Goal: Task Accomplishment & Management: Use online tool/utility

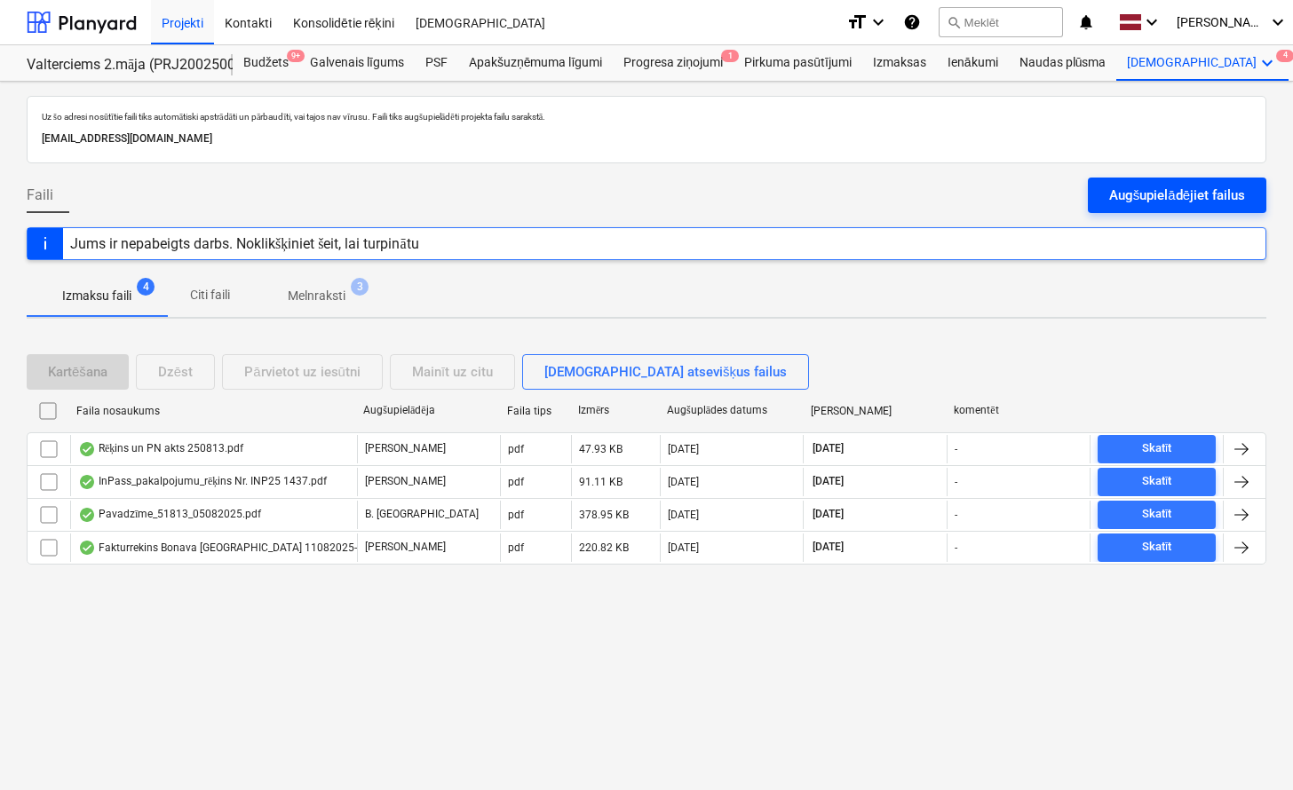
click at [1134, 202] on div "Augšupielādējiet failus" at bounding box center [1177, 195] width 136 height 23
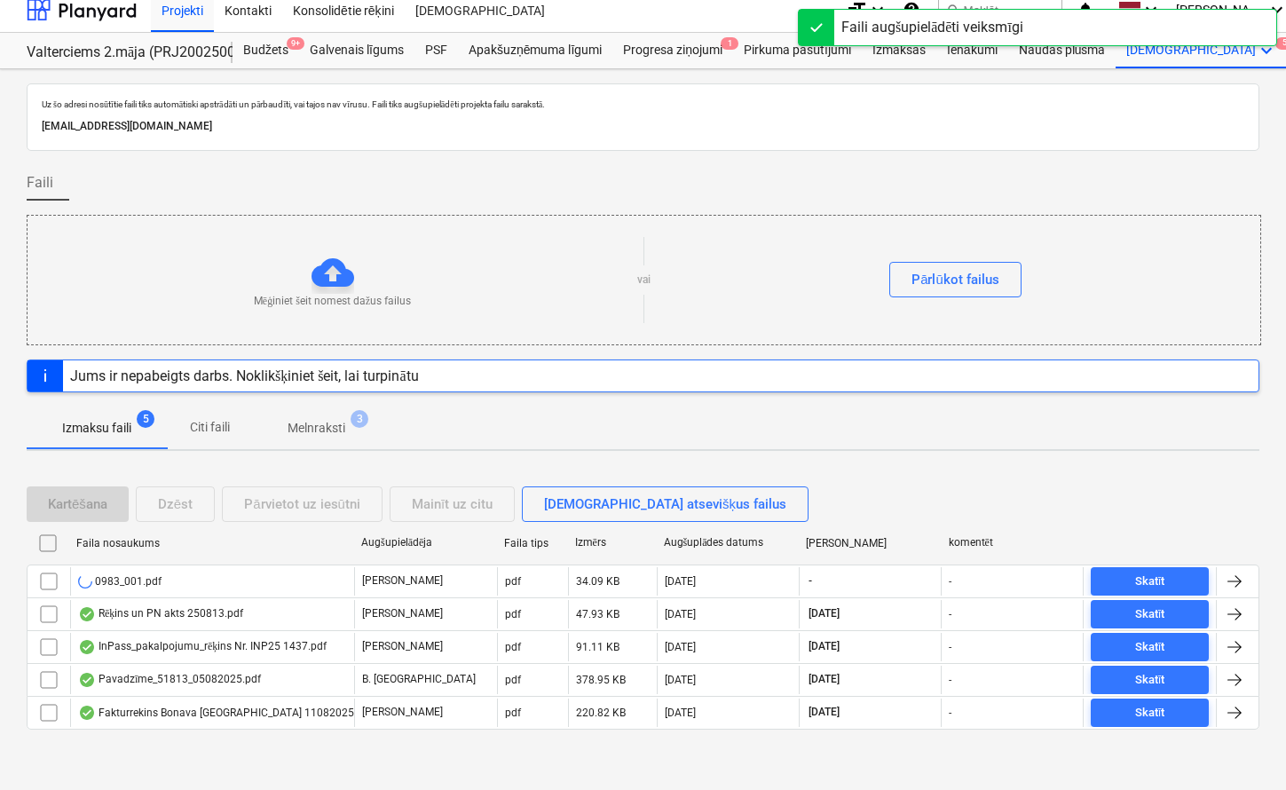
scroll to position [16, 0]
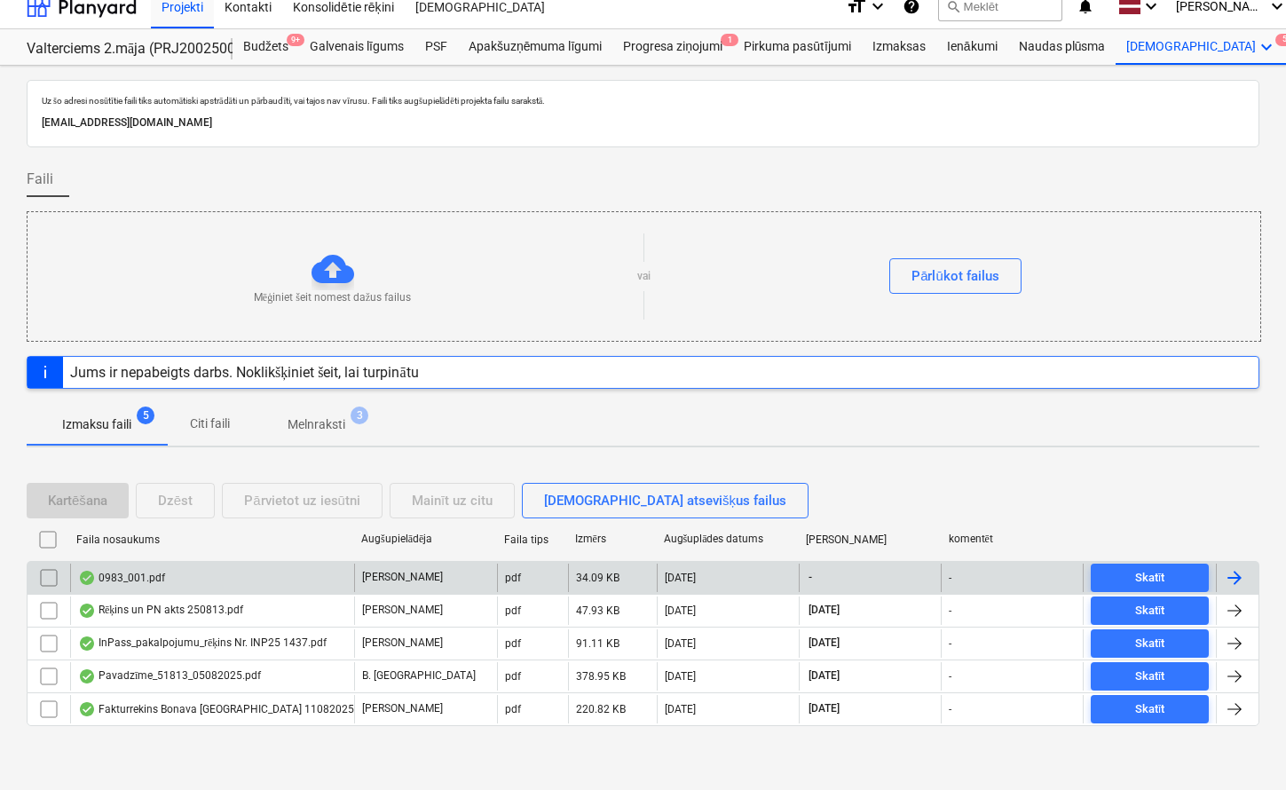
click at [196, 587] on div "0983_001.pdf" at bounding box center [212, 578] width 284 height 28
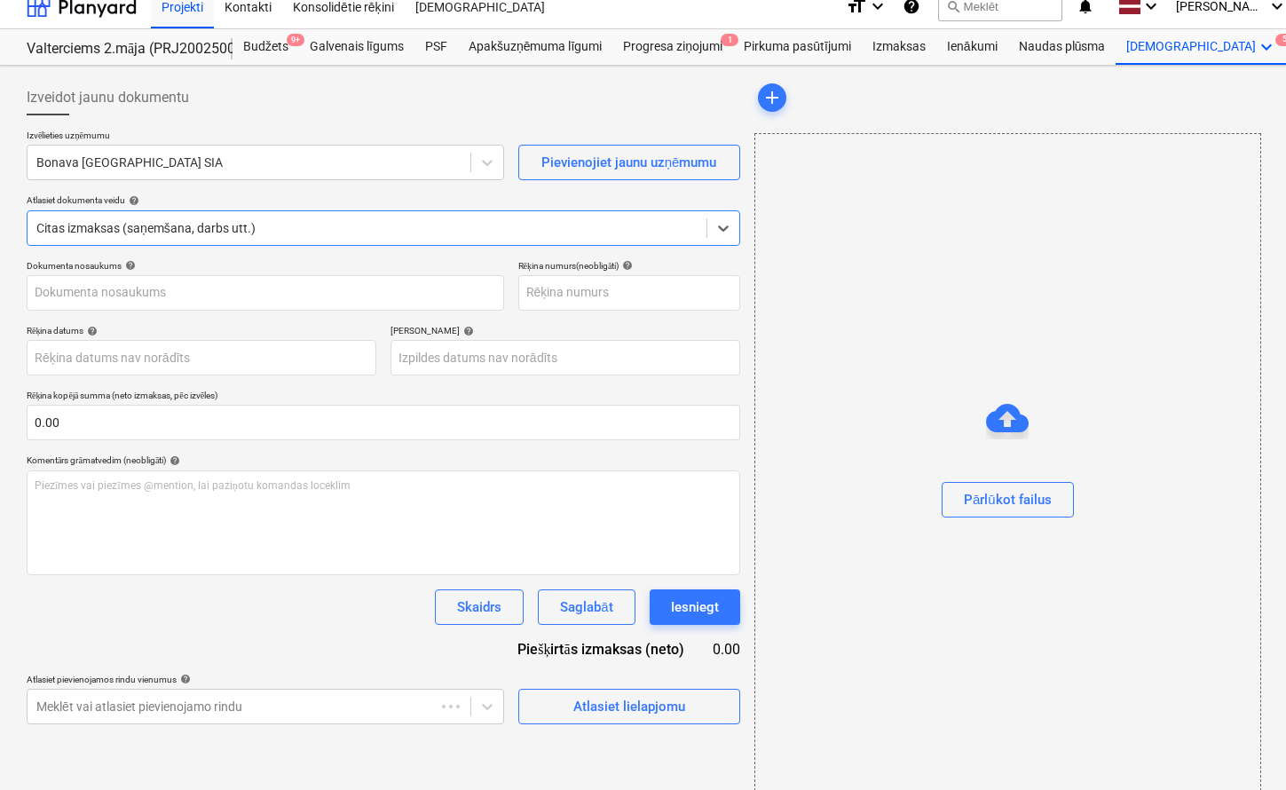
type input "0983_001.pdf"
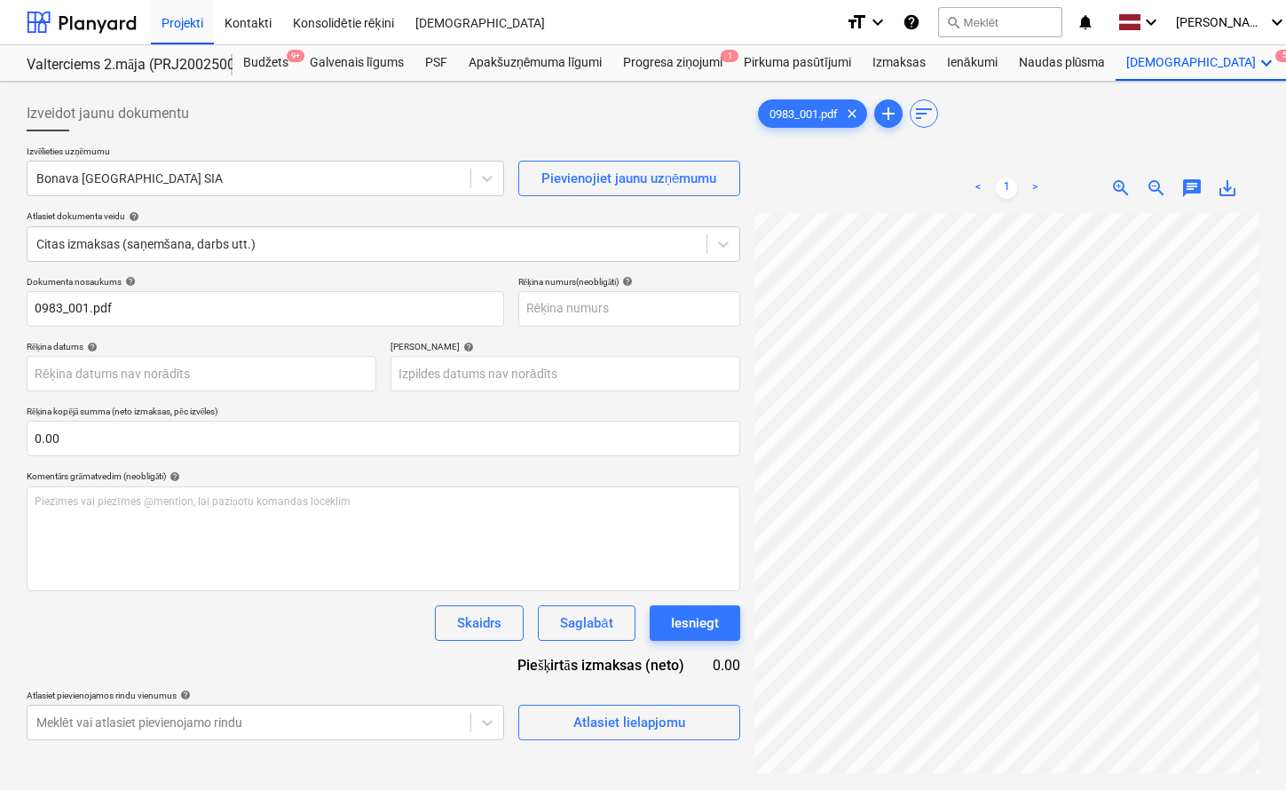
scroll to position [0, 297]
click at [214, 167] on div "Bonava [GEOGRAPHIC_DATA] SIA" at bounding box center [249, 178] width 443 height 25
click at [825, 66] on div "Pirkuma pasūtījumi" at bounding box center [797, 63] width 129 height 36
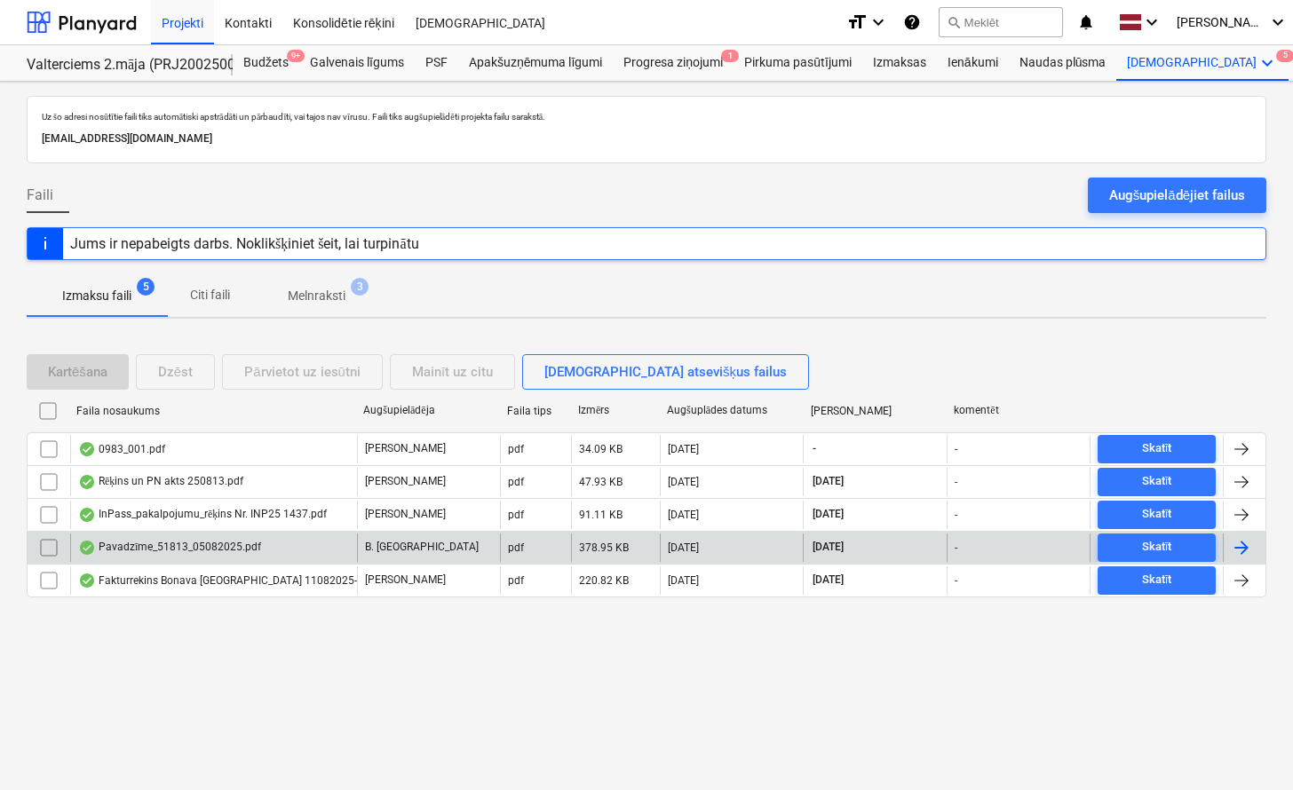
click at [230, 547] on div "Pavadzīme_51813_05082025.pdf" at bounding box center [169, 548] width 183 height 14
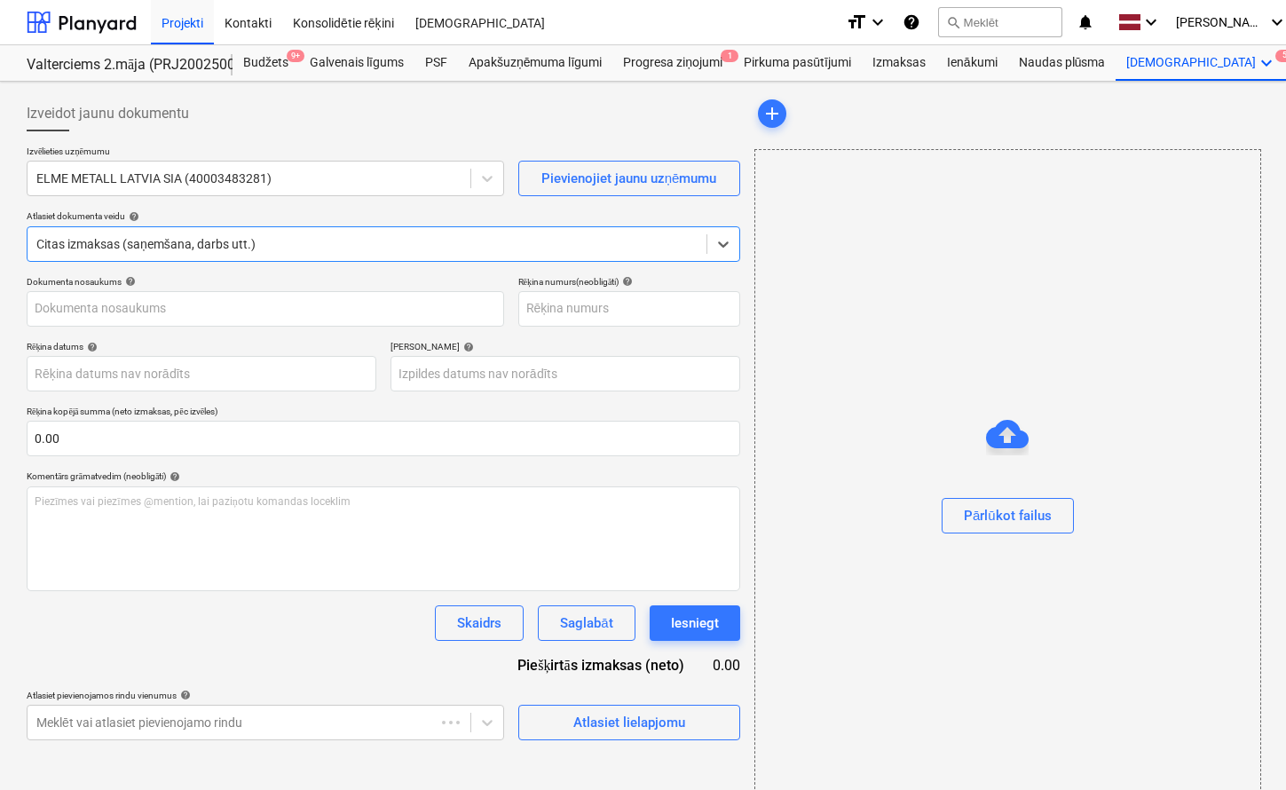
type input "51813"
type input "[DATE]"
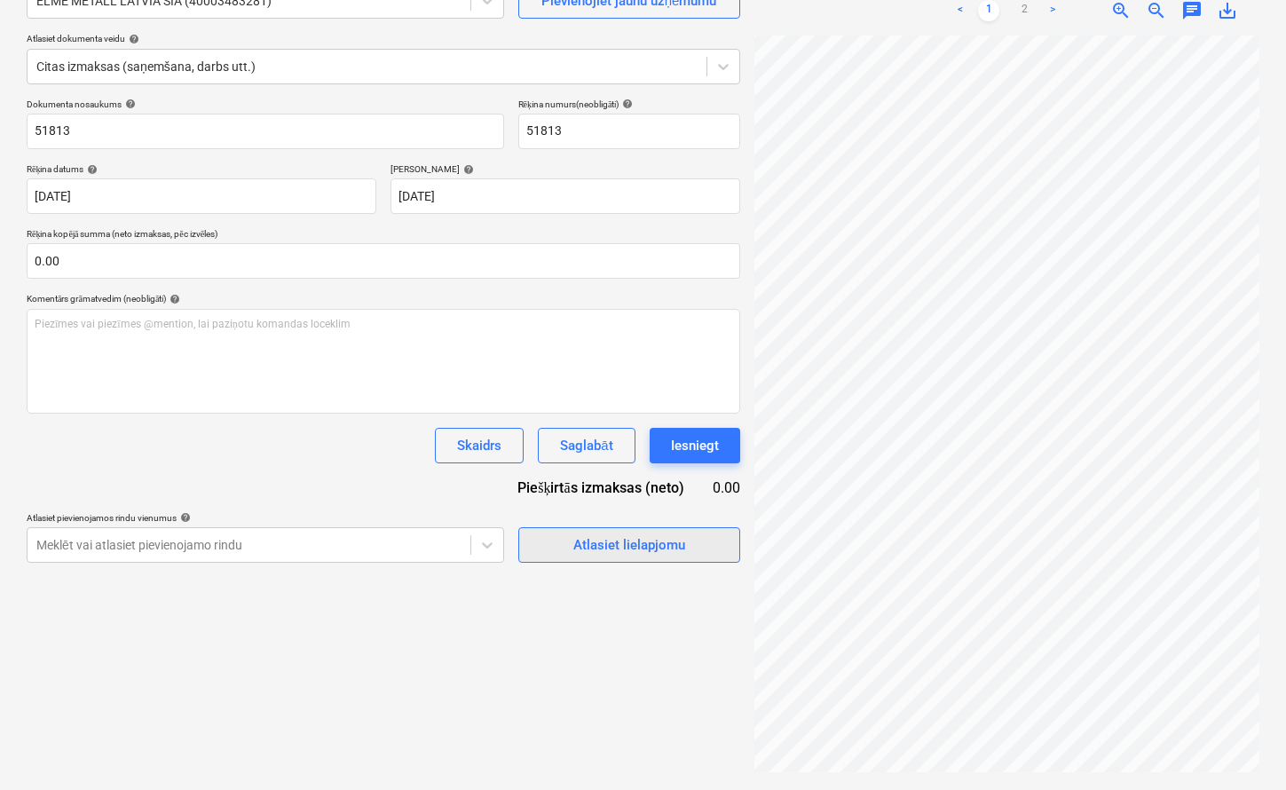
scroll to position [394, 295]
click at [684, 535] on div "Izveidot jaunu dokumentu Izvēlieties uzņēmumu ELME METALL LATVIA SIA (400034832…" at bounding box center [643, 347] width 1247 height 872
click at [1019, 11] on link "2" at bounding box center [1024, 10] width 21 height 21
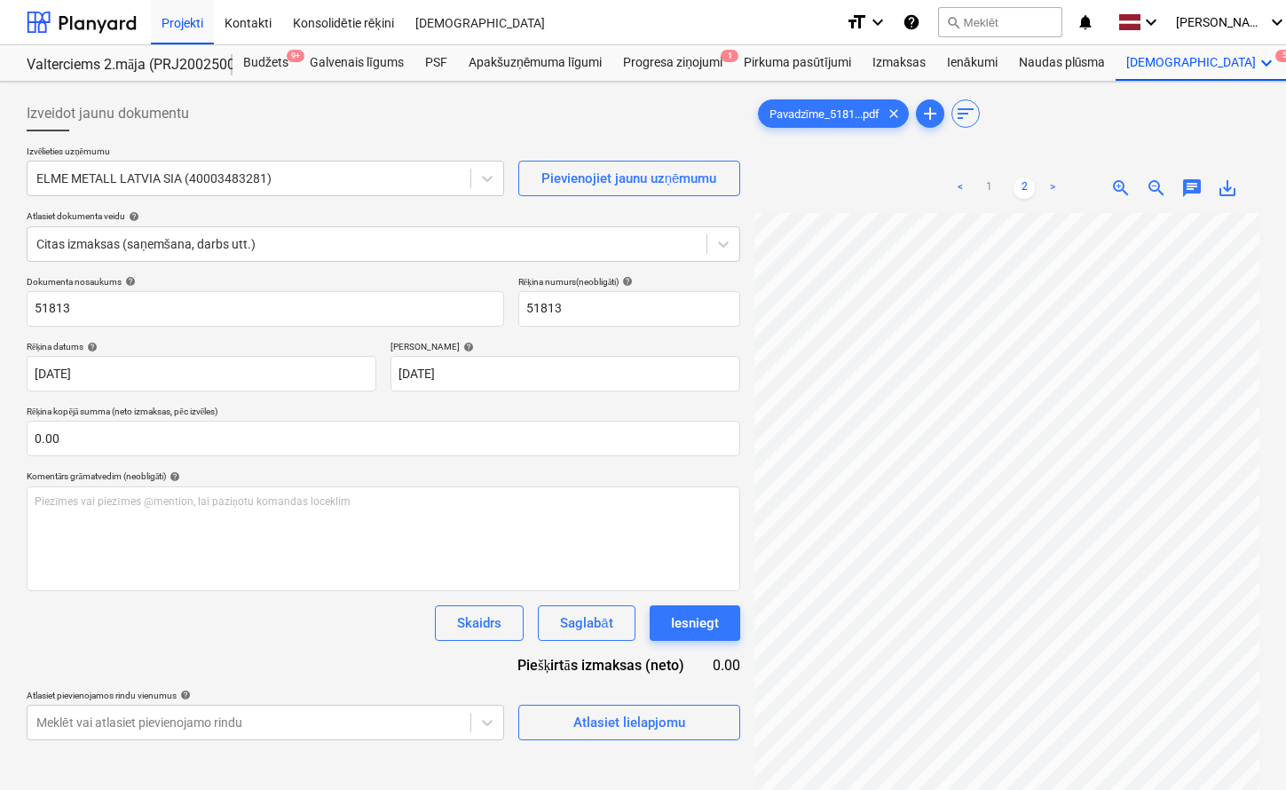
scroll to position [0, 0]
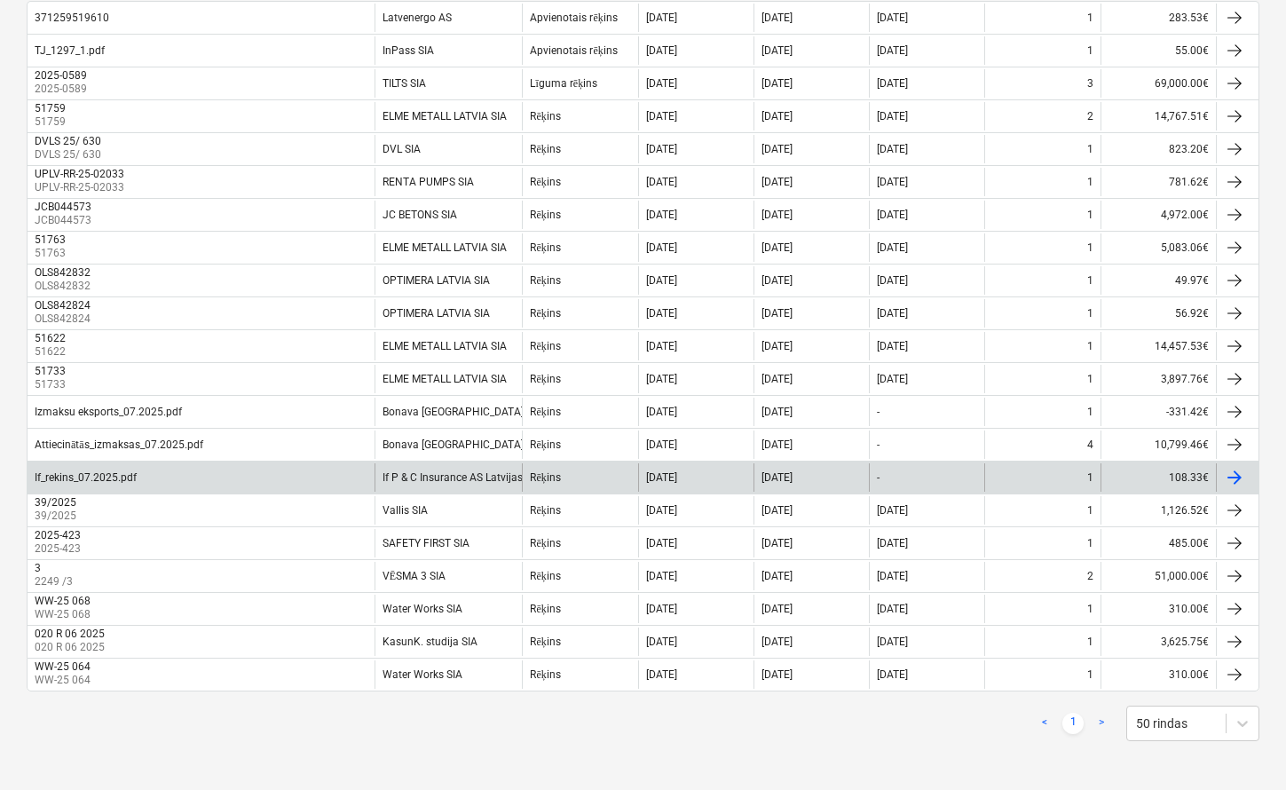
scroll to position [157, 0]
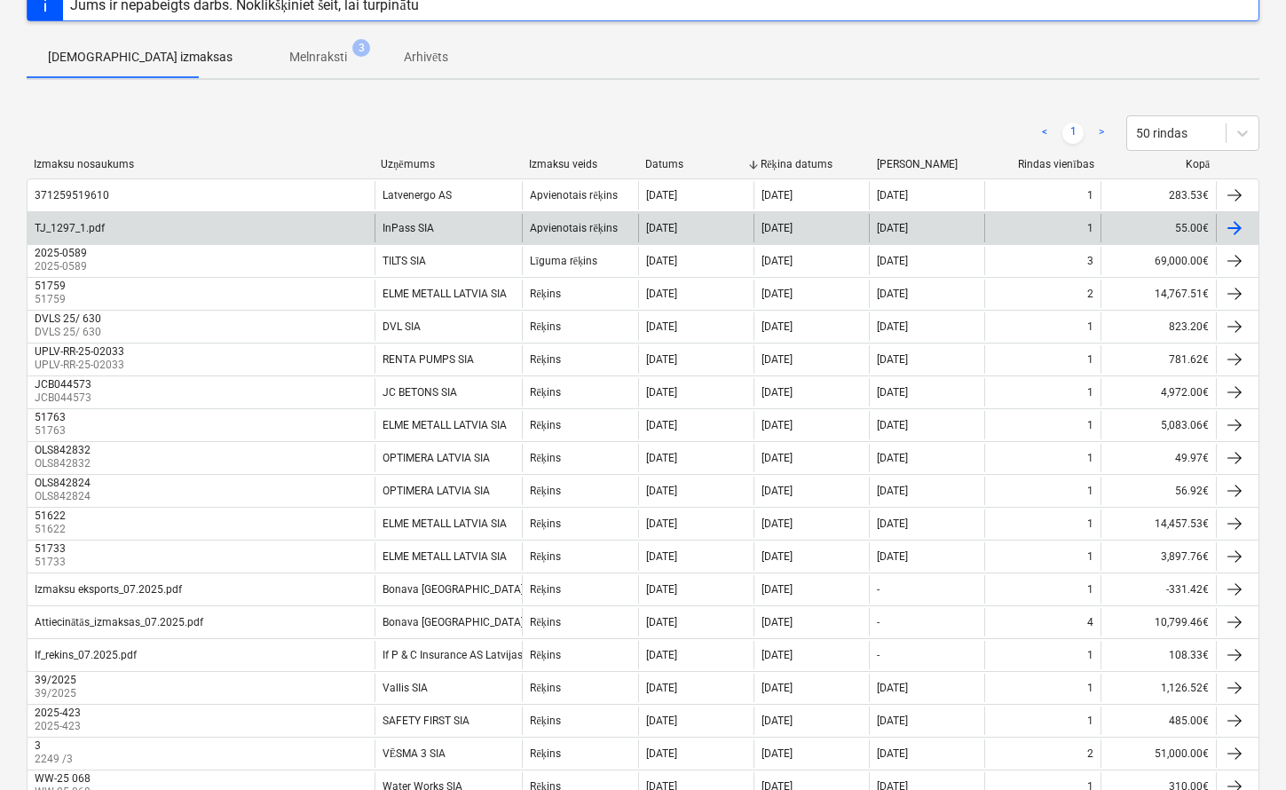
click at [291, 226] on div "TJ_1297_1.pdf" at bounding box center [201, 228] width 347 height 28
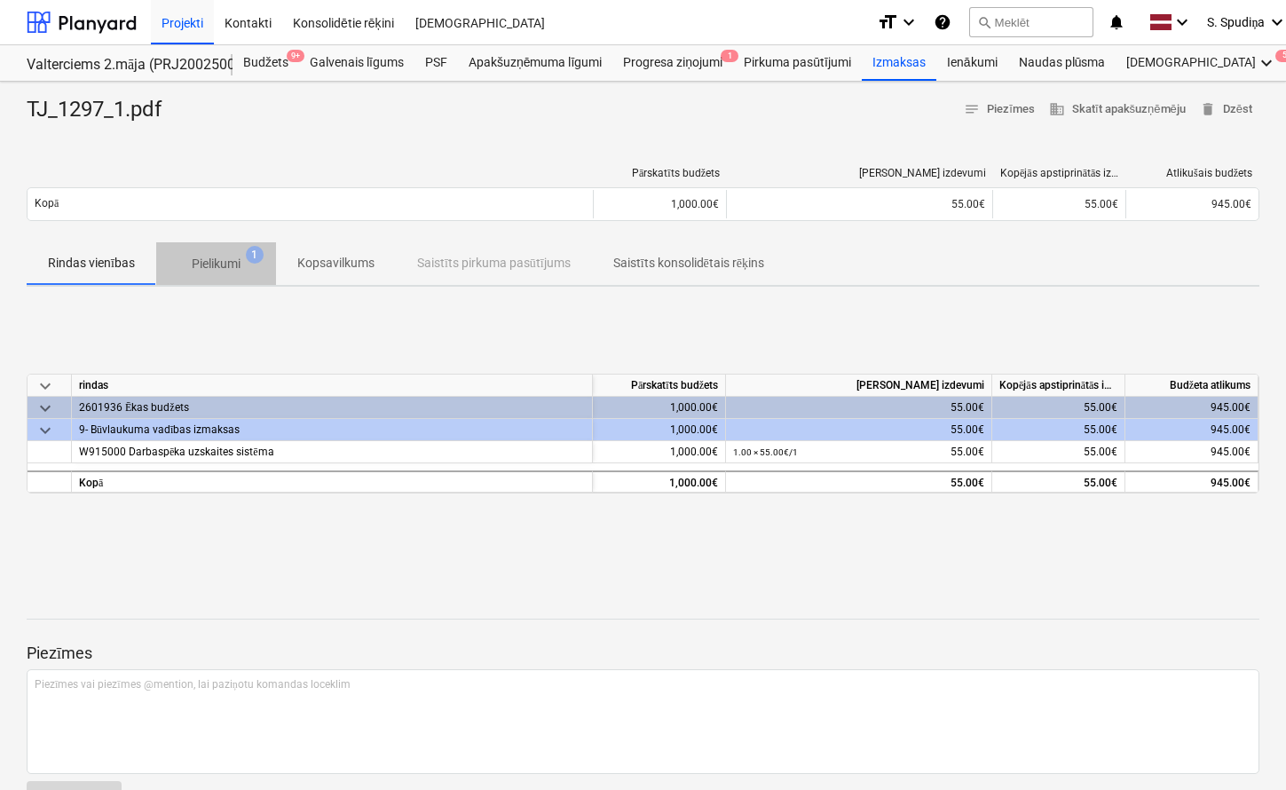
click at [224, 260] on p "Pielikumi" at bounding box center [216, 264] width 49 height 19
